Goal: Check status: Check status

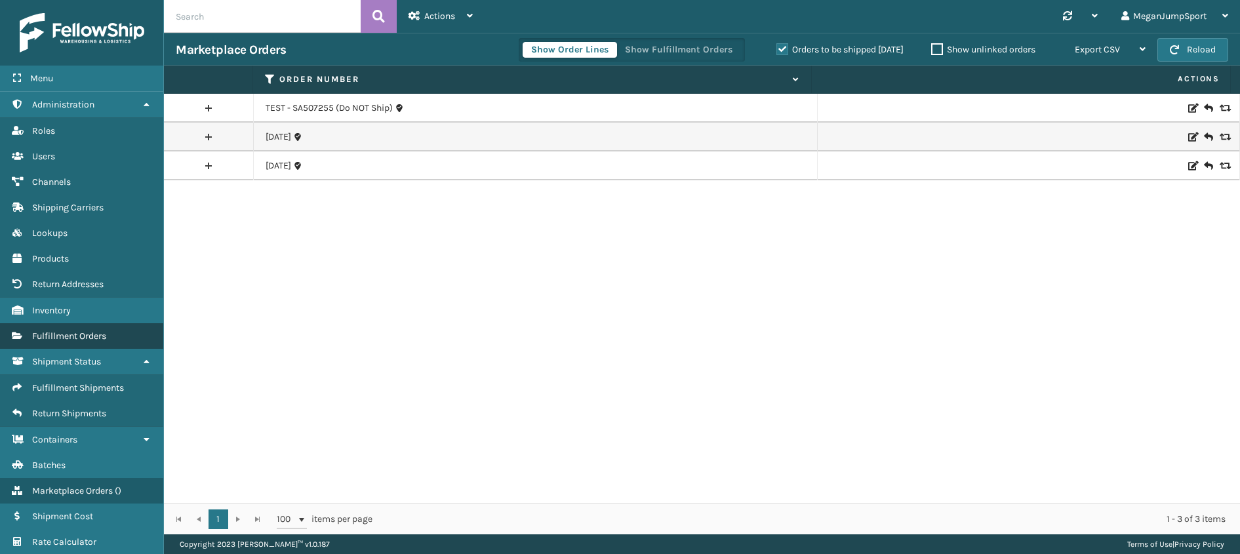
click at [56, 330] on span "Fulfillment Orders" at bounding box center [69, 335] width 74 height 11
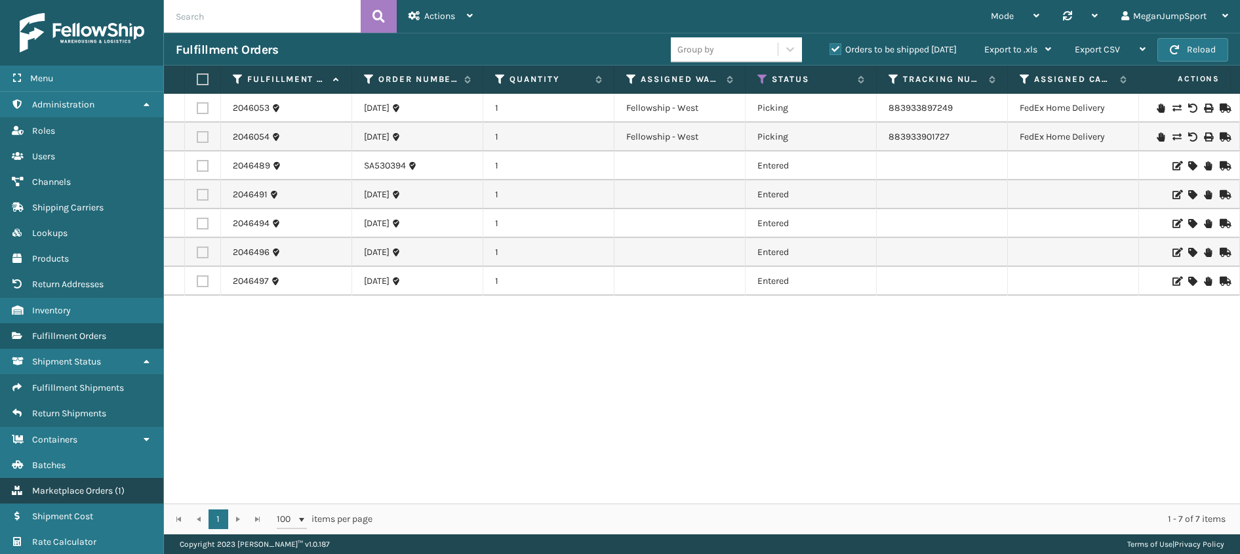
click at [74, 491] on span "Marketplace Orders" at bounding box center [72, 490] width 81 height 11
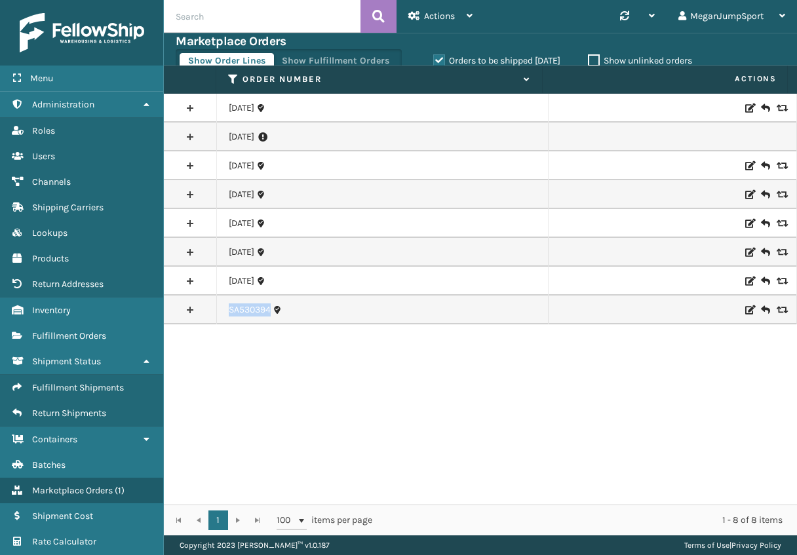
drag, startPoint x: 222, startPoint y: 311, endPoint x: 268, endPoint y: 313, distance: 46.6
click at [268, 313] on td "SA530394" at bounding box center [383, 310] width 332 height 29
copy link "SA530394"
click at [239, 311] on link "SA530394" at bounding box center [250, 310] width 42 height 13
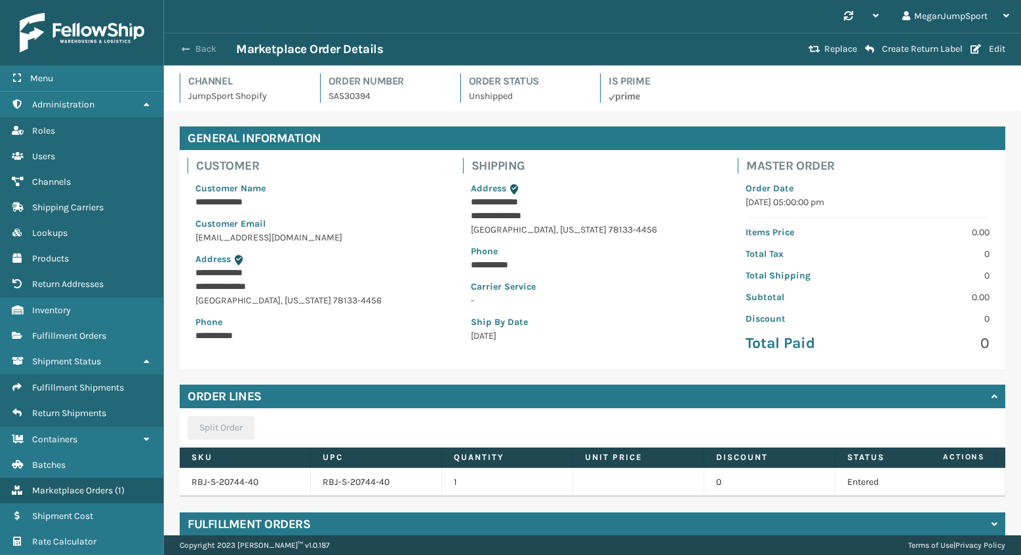
click at [206, 47] on button "Back" at bounding box center [206, 49] width 60 height 12
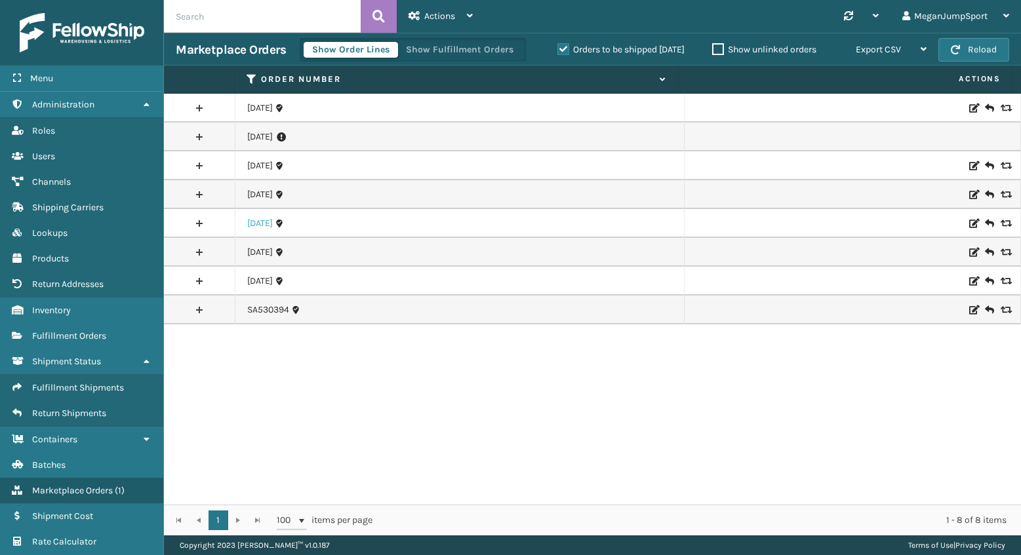
click at [262, 224] on link "[DATE]" at bounding box center [260, 223] width 26 height 13
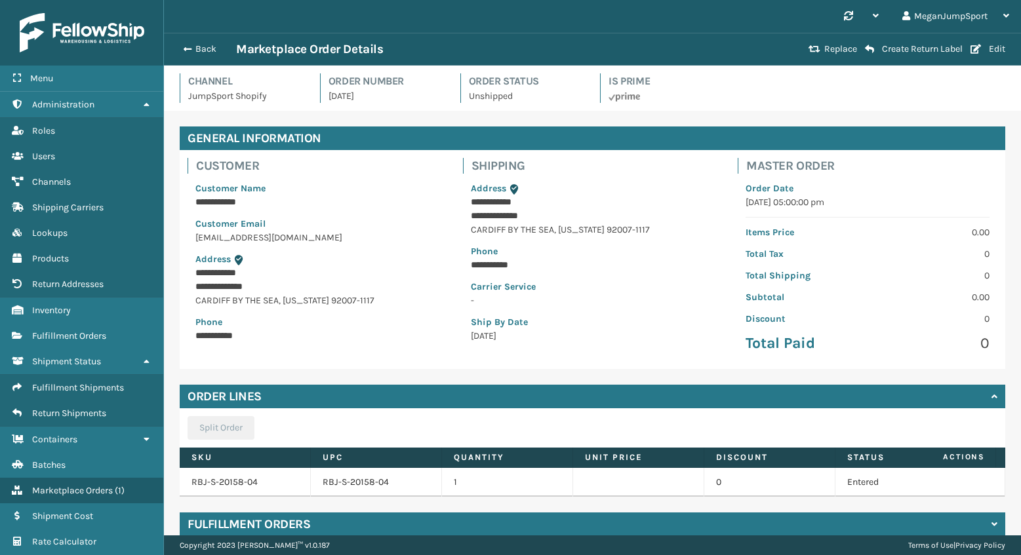
click at [350, 94] on p "[DATE]" at bounding box center [386, 96] width 116 height 14
copy p "[DATE]"
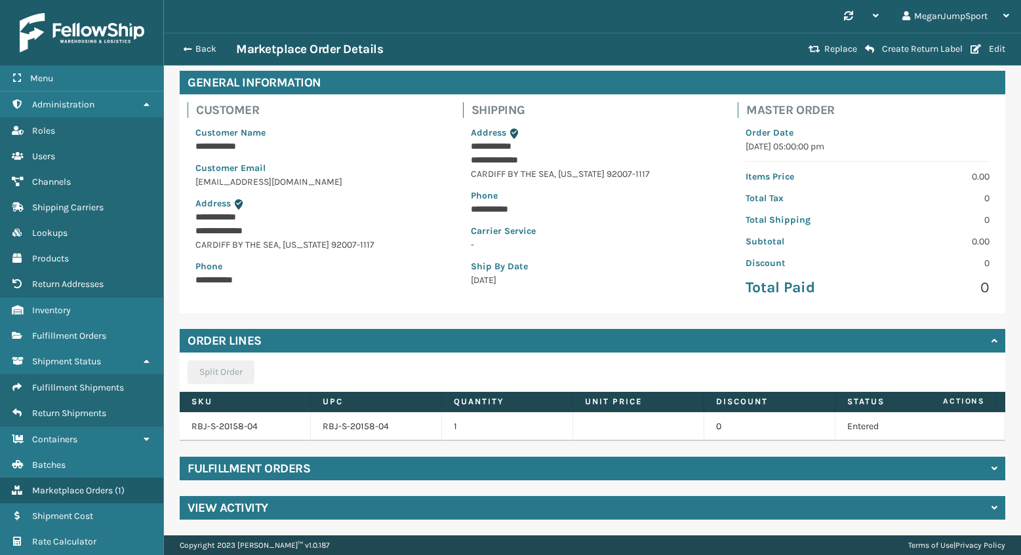
scroll to position [66, 0]
click at [191, 46] on button "Back" at bounding box center [206, 49] width 60 height 12
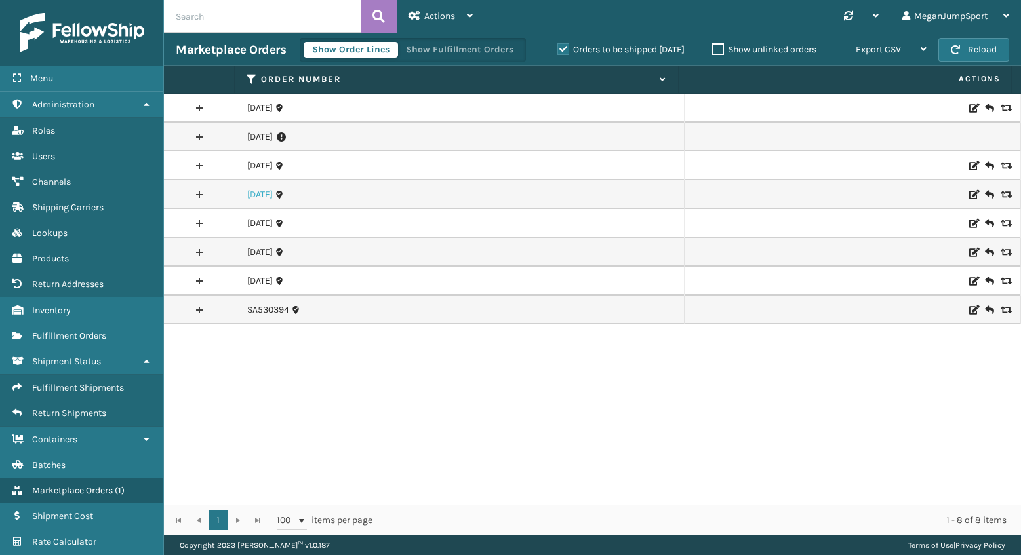
click at [259, 194] on link "[DATE]" at bounding box center [260, 194] width 26 height 13
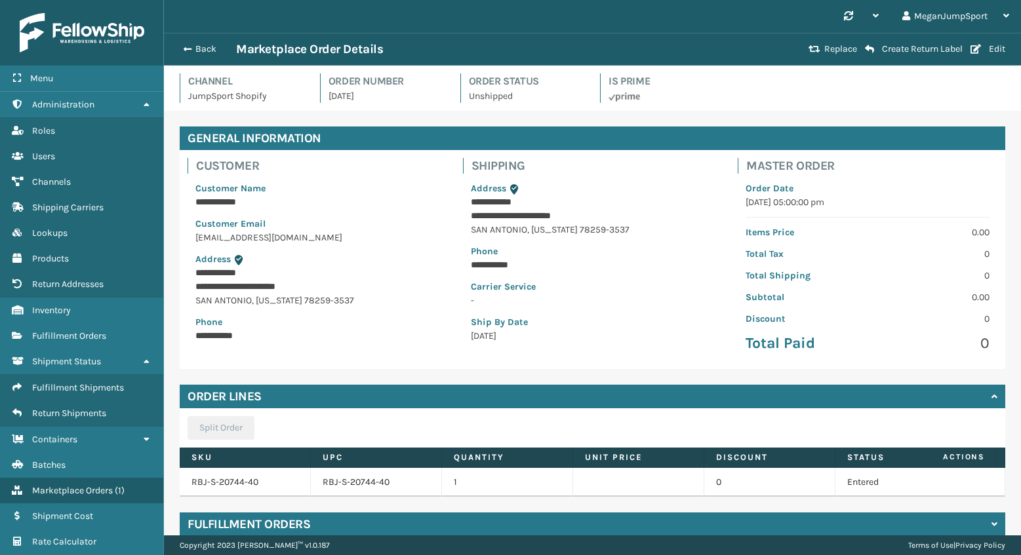
click at [346, 94] on p "[DATE]" at bounding box center [386, 96] width 116 height 14
copy p "[DATE]"
click at [200, 47] on button "Back" at bounding box center [206, 49] width 60 height 12
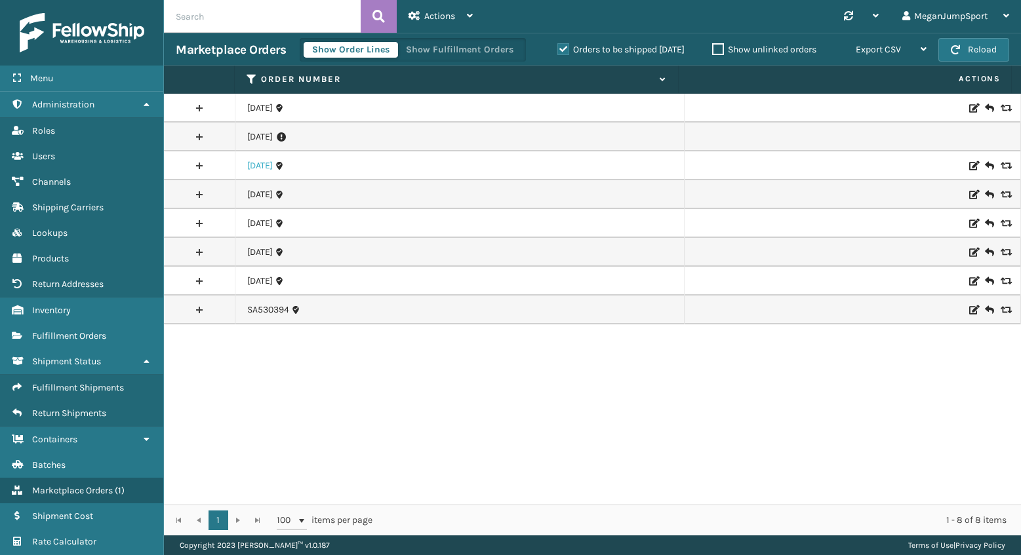
click at [261, 166] on link "[DATE]" at bounding box center [260, 165] width 26 height 13
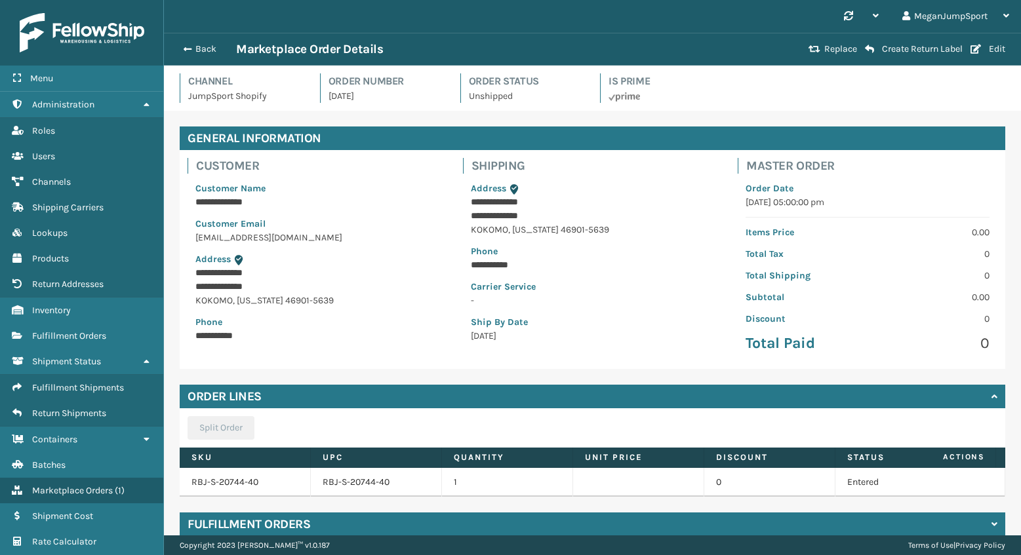
click at [345, 94] on p "[DATE]" at bounding box center [386, 96] width 116 height 14
copy p "[DATE]"
click at [196, 51] on button "Back" at bounding box center [206, 49] width 60 height 12
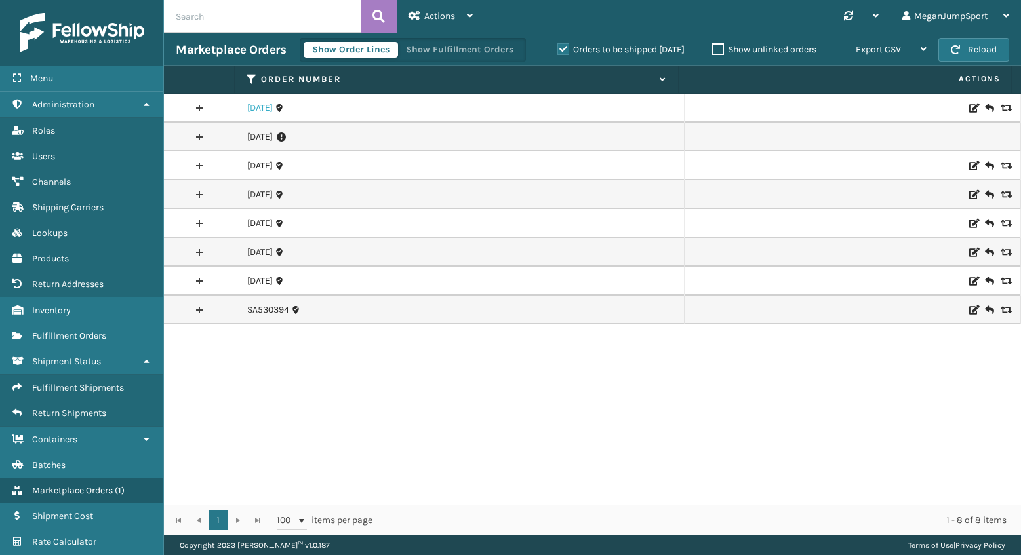
click at [266, 109] on link "[DATE]" at bounding box center [260, 108] width 26 height 13
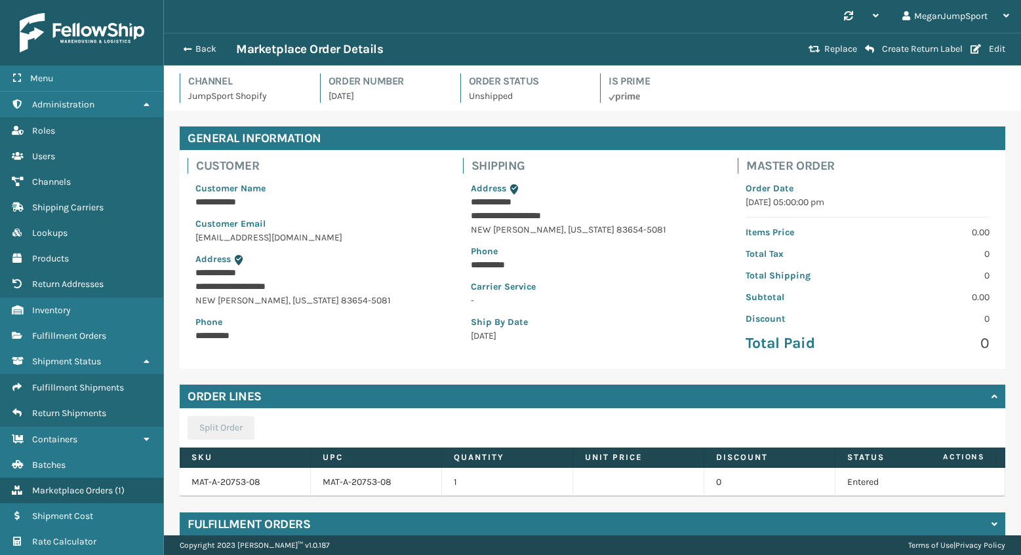
click at [344, 92] on p "[DATE]" at bounding box center [386, 96] width 116 height 14
copy p "[DATE]"
click at [188, 46] on span "button" at bounding box center [186, 49] width 8 height 9
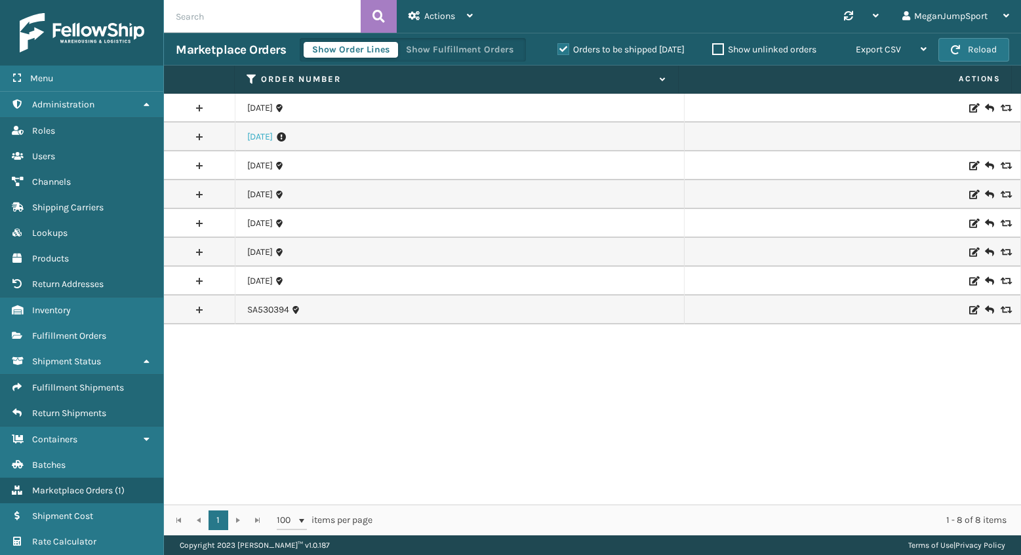
click at [264, 139] on link "[DATE]" at bounding box center [260, 136] width 26 height 13
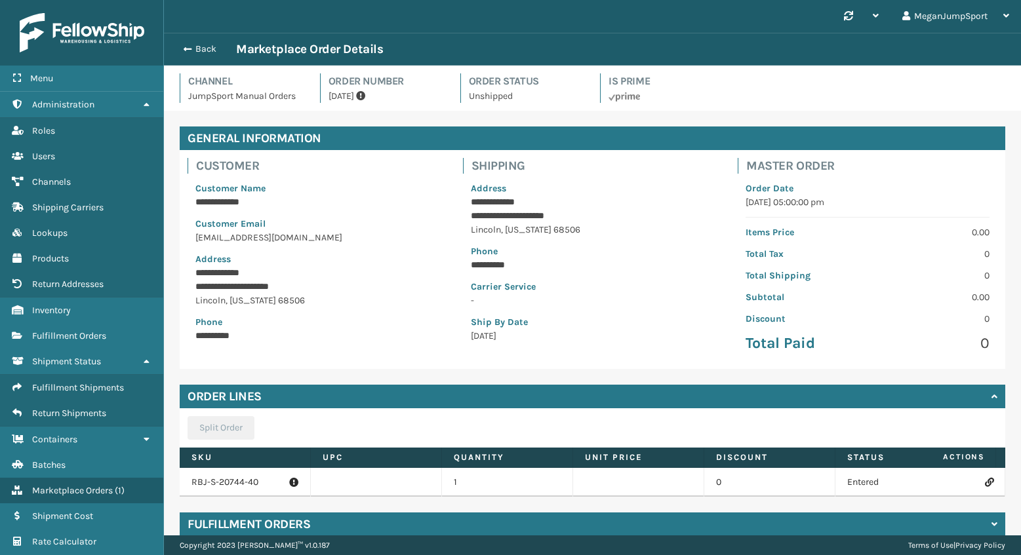
drag, startPoint x: 327, startPoint y: 95, endPoint x: 368, endPoint y: 102, distance: 41.8
click at [368, 102] on p "[DATE]" at bounding box center [386, 96] width 116 height 14
copy p "[DATE]"
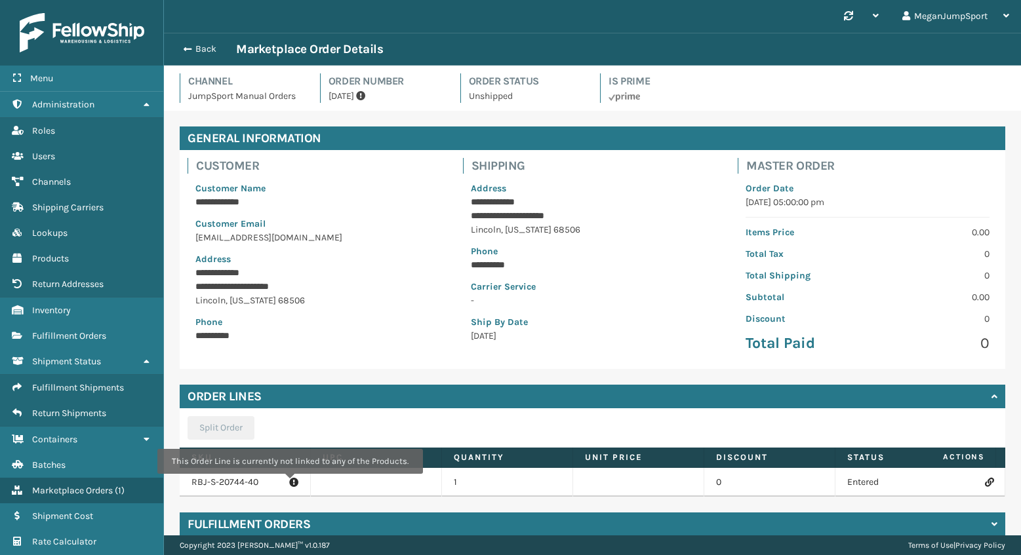
click at [289, 483] on icon at bounding box center [293, 482] width 9 height 13
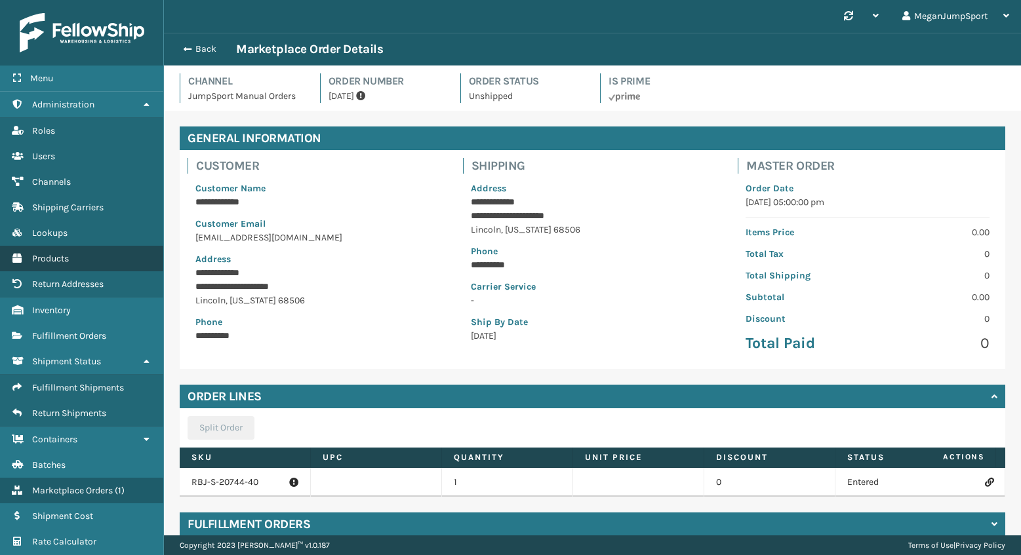
click at [35, 258] on span "Products" at bounding box center [50, 258] width 37 height 11
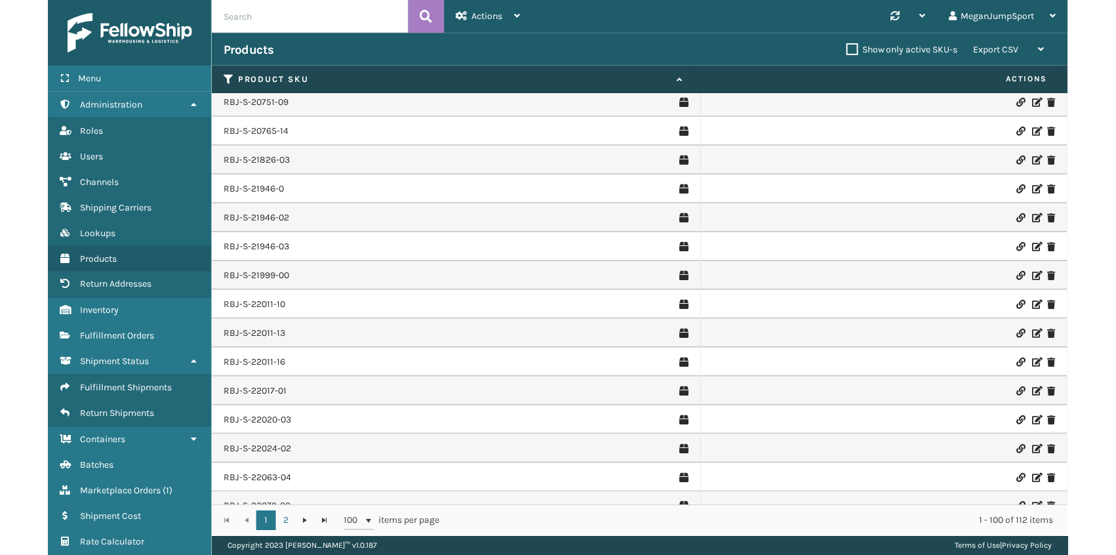
scroll to position [2111, 0]
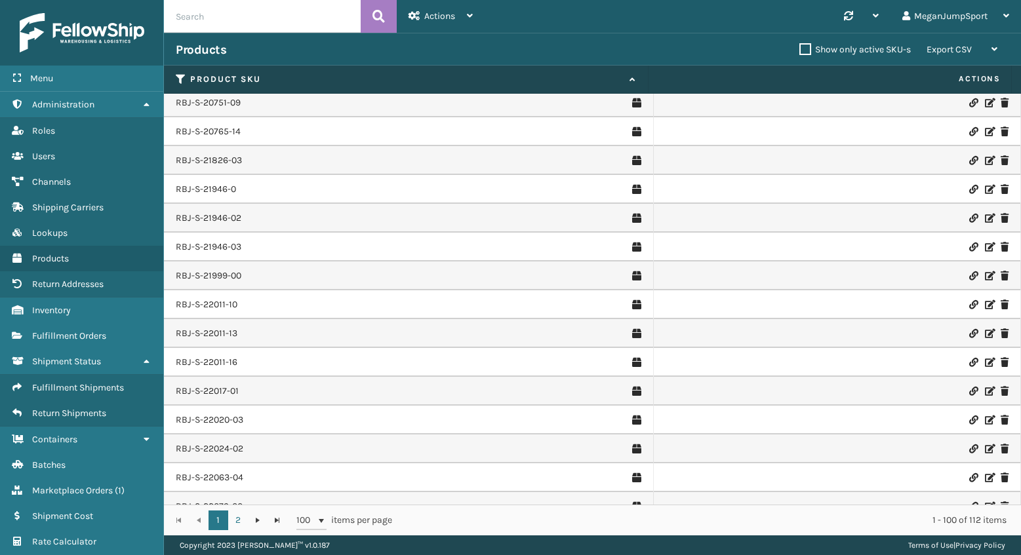
click at [216, 21] on input "text" at bounding box center [262, 16] width 197 height 33
type input "20744"
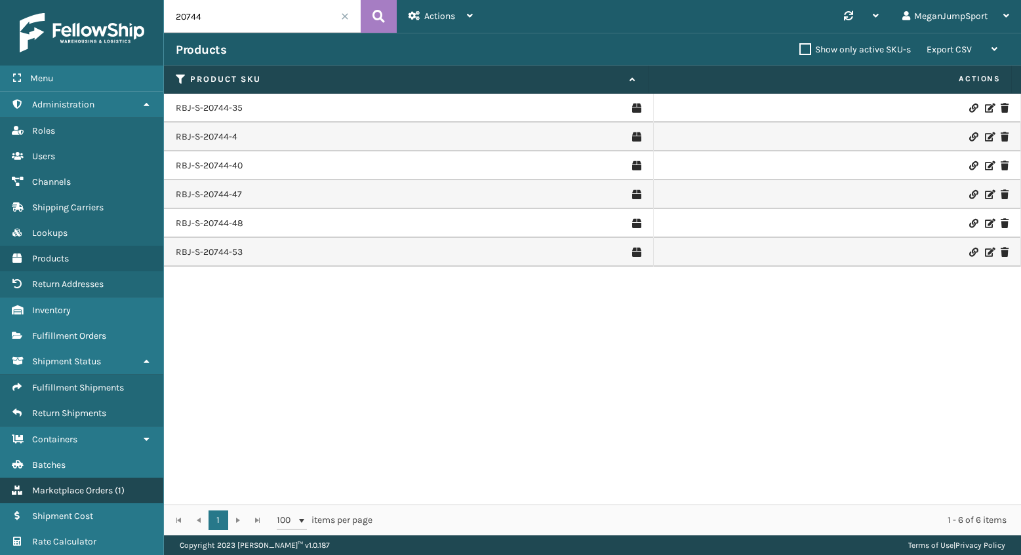
click at [73, 495] on span "Marketplace Orders" at bounding box center [72, 490] width 81 height 11
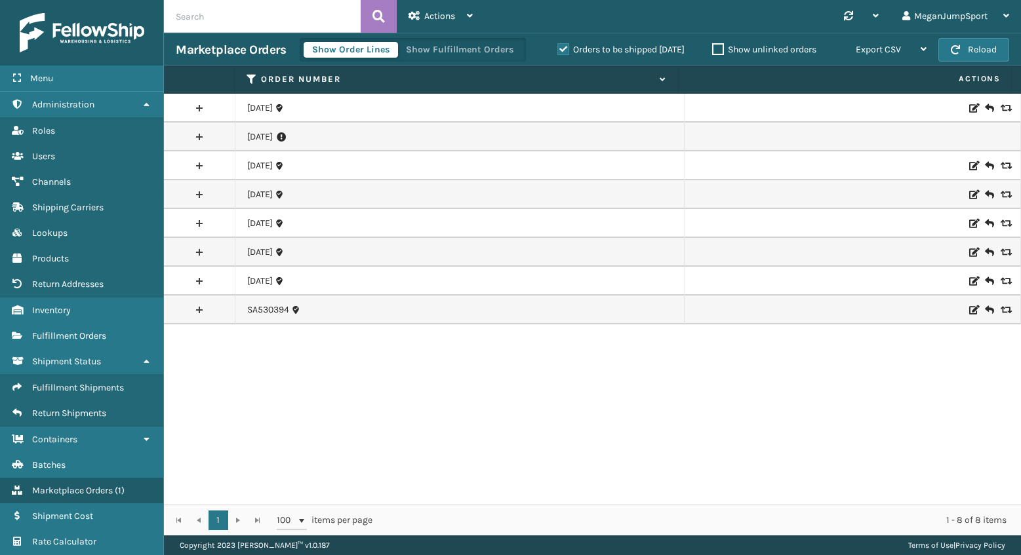
click at [195, 140] on link at bounding box center [199, 137] width 71 height 21
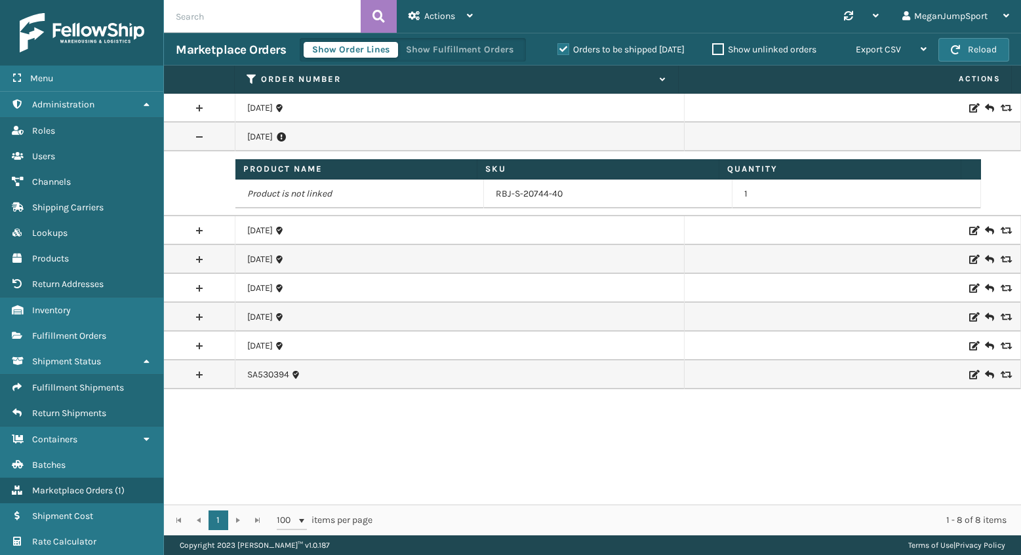
click at [194, 136] on link at bounding box center [199, 137] width 71 height 21
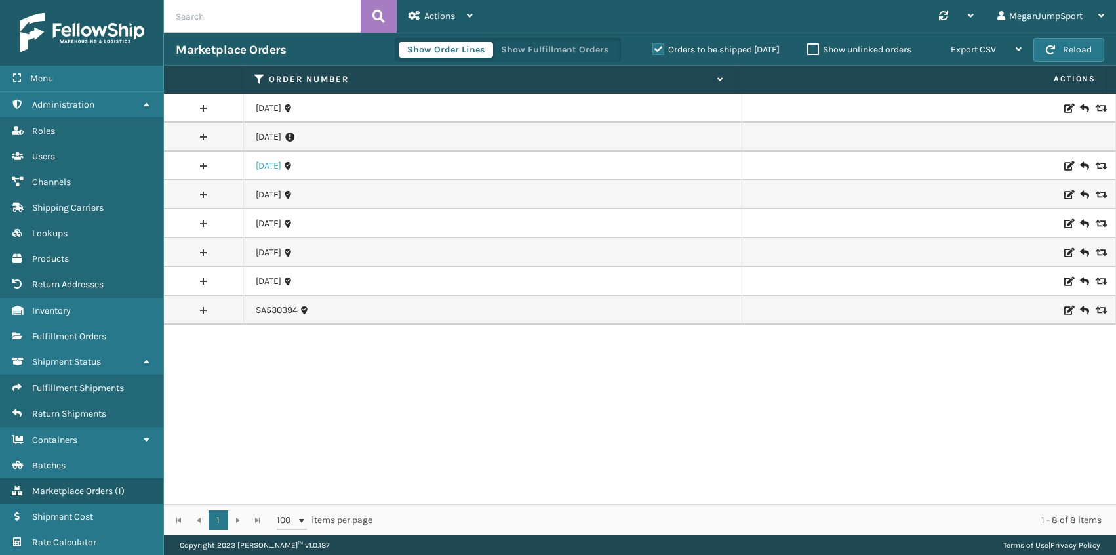
click at [278, 159] on link "[DATE]" at bounding box center [269, 165] width 26 height 13
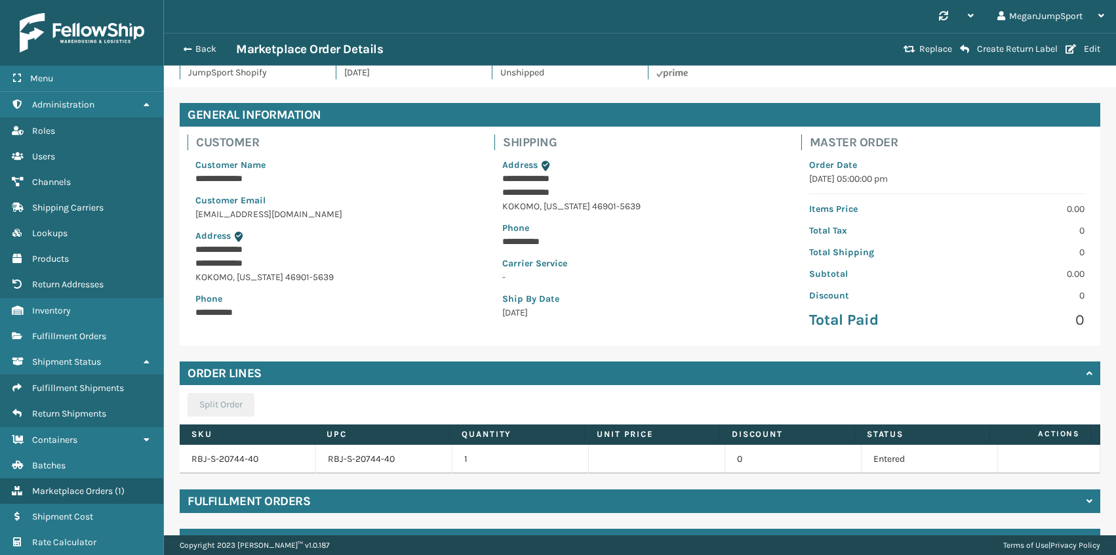
scroll to position [56, 0]
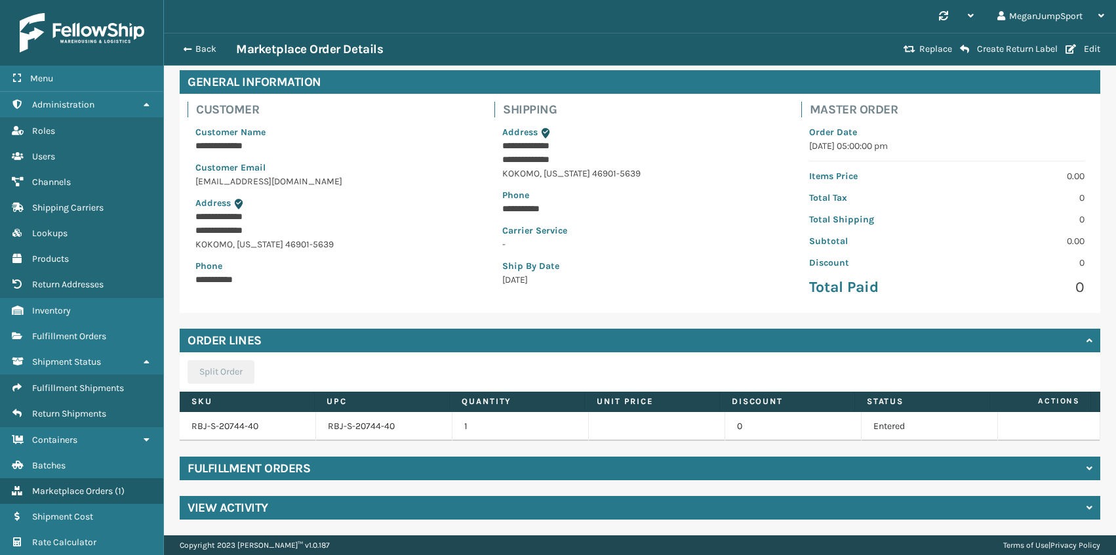
click at [356, 473] on div "Fulfillment Orders" at bounding box center [640, 468] width 921 height 24
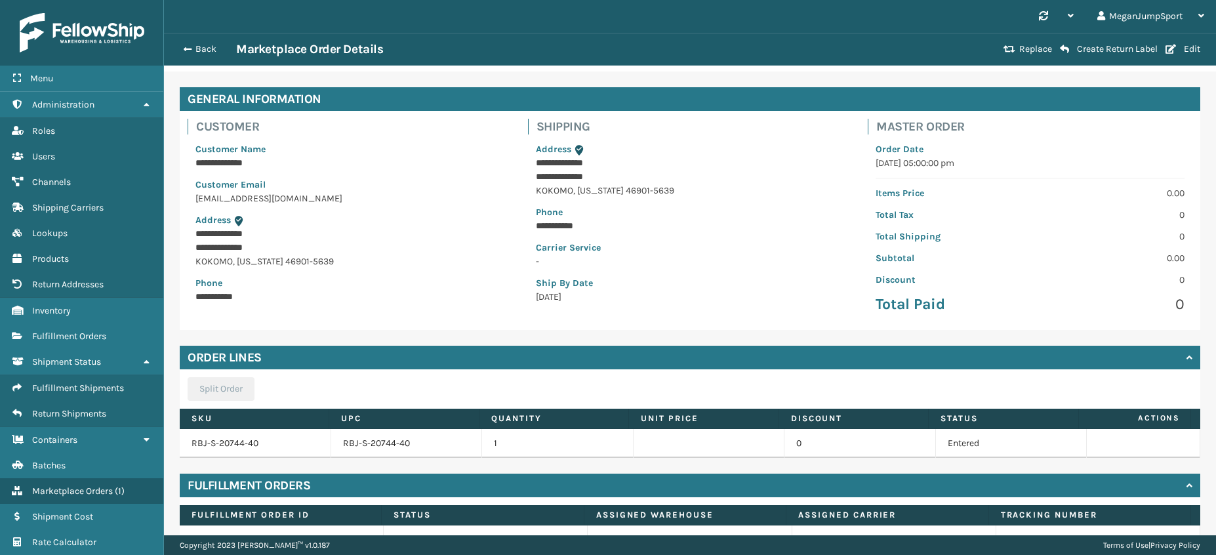
scroll to position [0, 0]
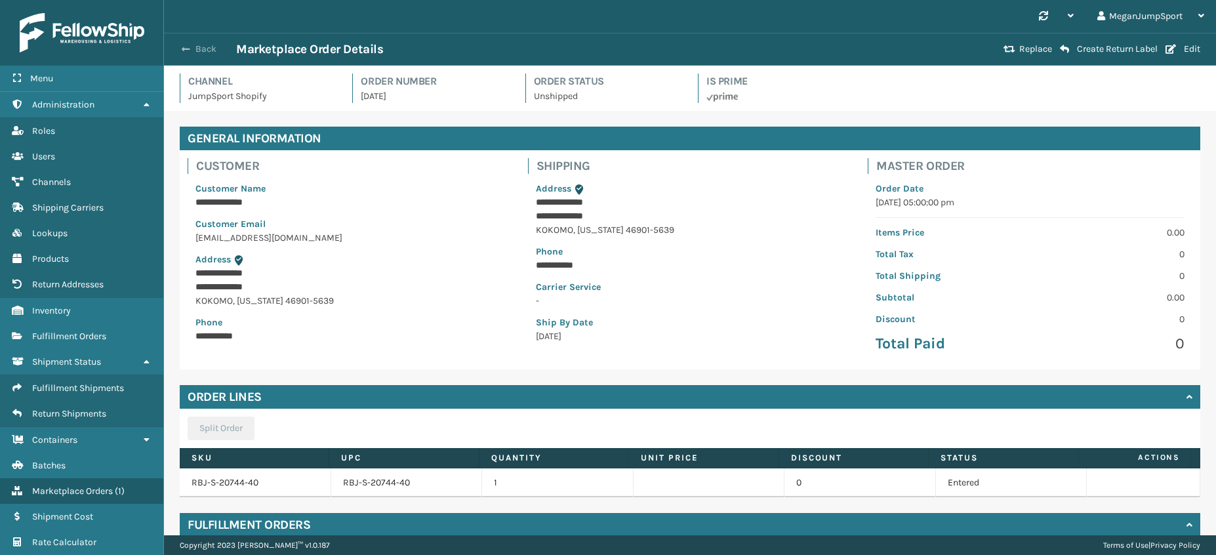
click at [199, 49] on button "Back" at bounding box center [206, 49] width 60 height 12
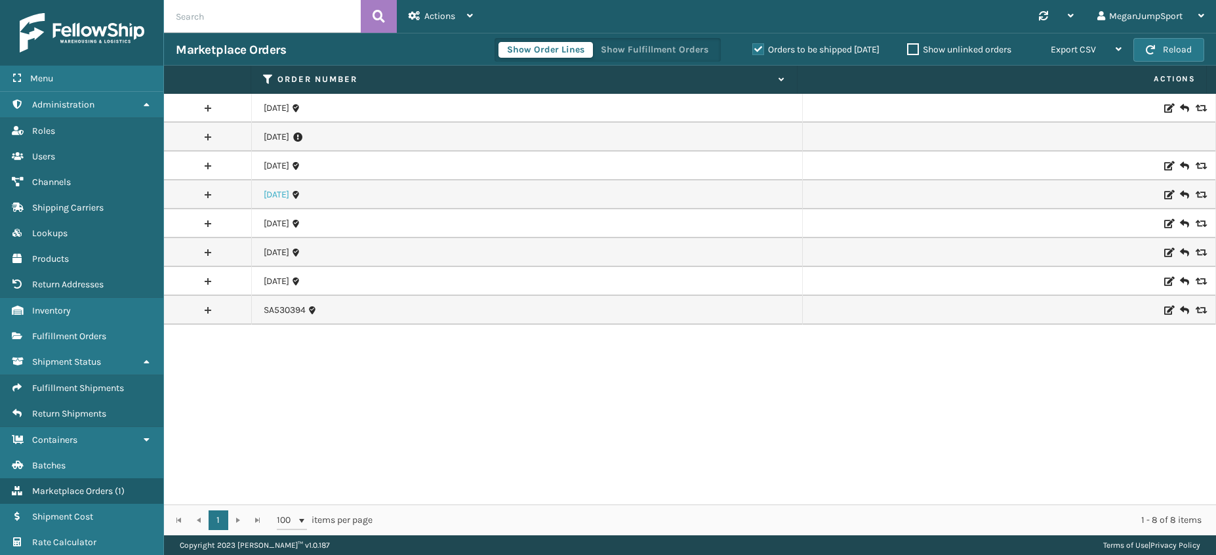
click at [281, 196] on link "[DATE]" at bounding box center [277, 194] width 26 height 13
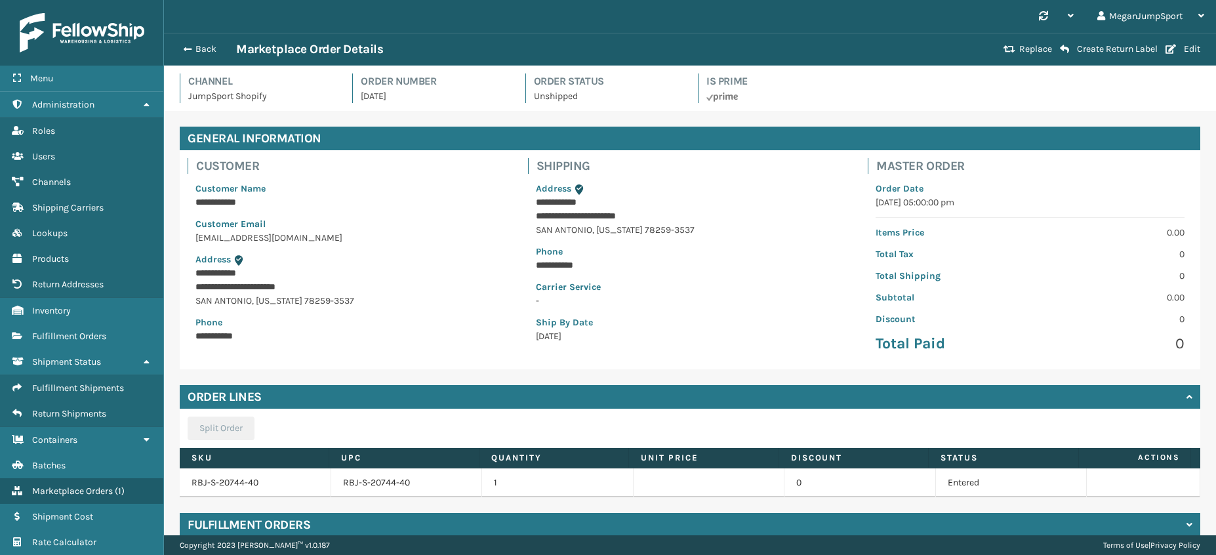
click at [388, 98] on p "[DATE]" at bounding box center [435, 96] width 148 height 14
copy p "[DATE]"
